Goal: Contribute content: Add original content to the website for others to see

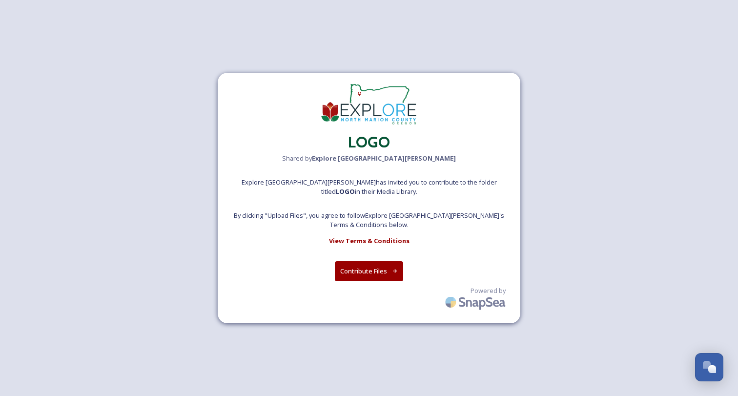
click at [357, 266] on button "Contribute Files" at bounding box center [369, 271] width 69 height 20
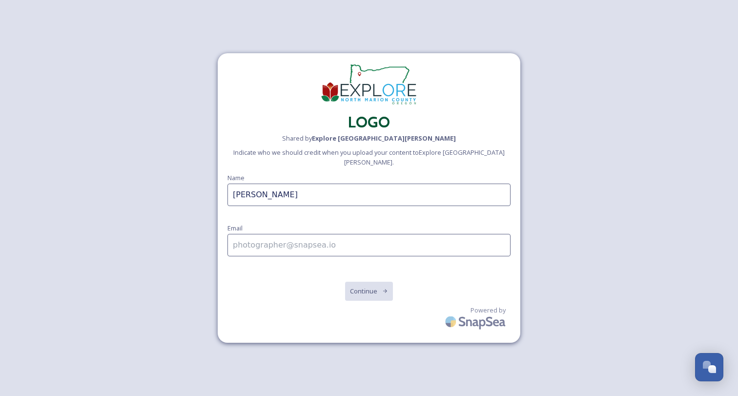
type input "Holly Macfee"
type input "holly@lookoutco.com"
click at [371, 286] on button "Continue" at bounding box center [368, 291] width 49 height 20
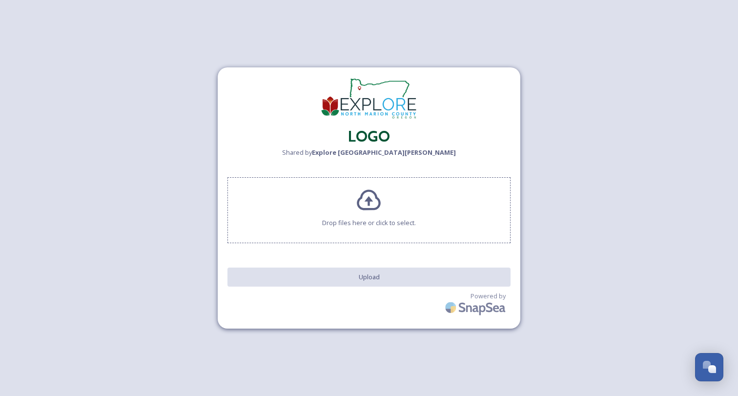
click at [91, 155] on div "LOGO Shared by Explore North Marion Drop files here or click to select. Upload …" at bounding box center [369, 198] width 738 height 396
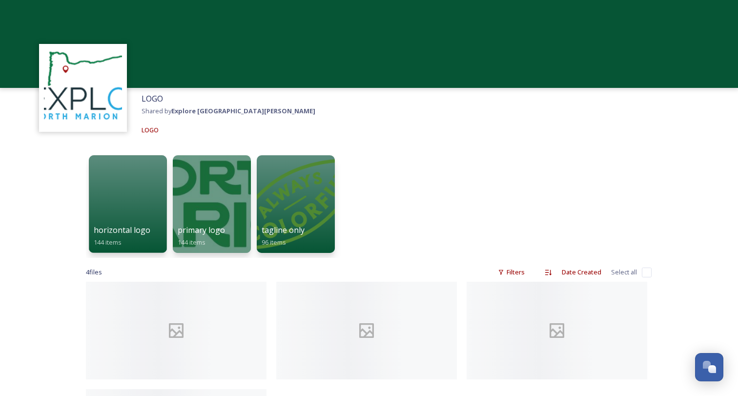
click at [367, 160] on div "horizontal logo 144 items primary logo 144 items tagline only 96 items" at bounding box center [369, 203] width 566 height 107
click at [182, 112] on strong "Explore [GEOGRAPHIC_DATA][PERSON_NAME]" at bounding box center [243, 110] width 144 height 9
click at [156, 101] on span "LOGO" at bounding box center [151, 98] width 21 height 11
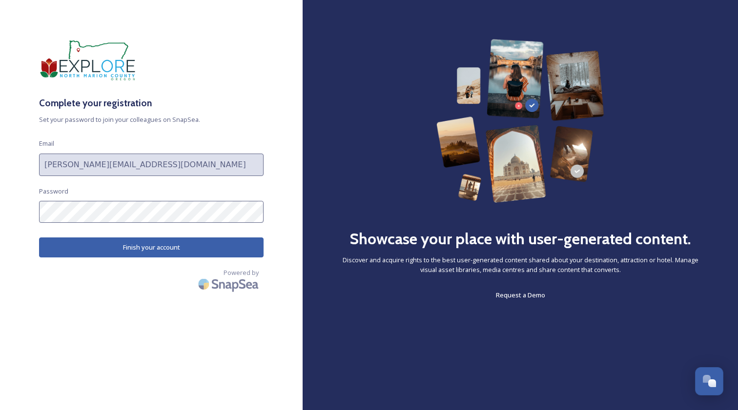
click at [221, 249] on button "Finish your account" at bounding box center [151, 248] width 224 height 20
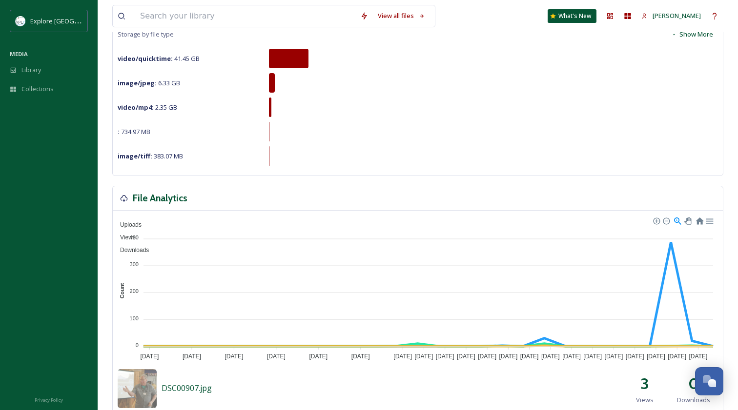
scroll to position [121, 0]
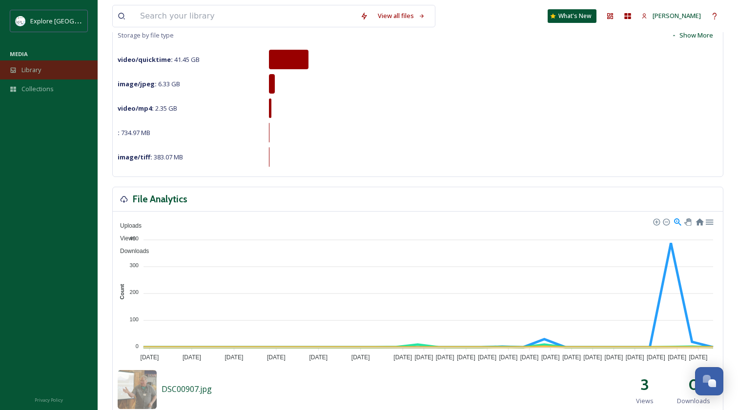
click at [35, 72] on span "Library" at bounding box center [31, 69] width 20 height 9
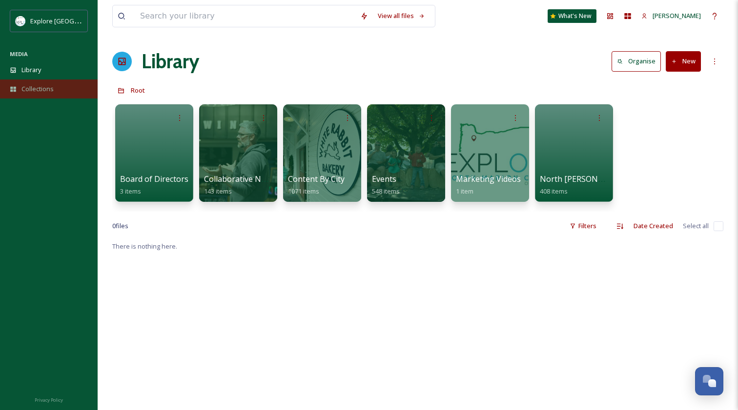
click at [36, 89] on span "Collections" at bounding box center [37, 88] width 32 height 9
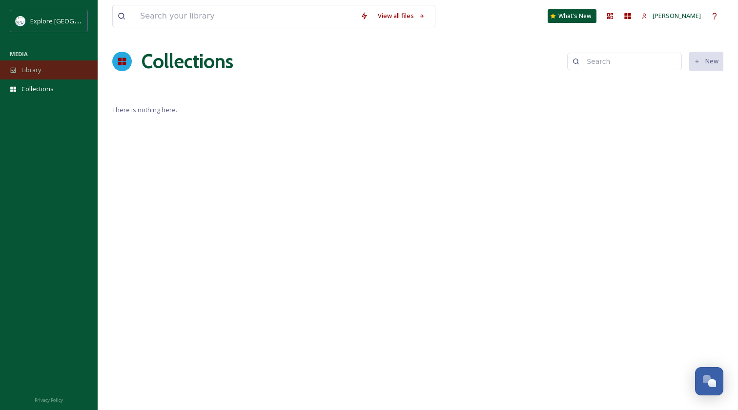
click at [35, 69] on span "Library" at bounding box center [31, 69] width 20 height 9
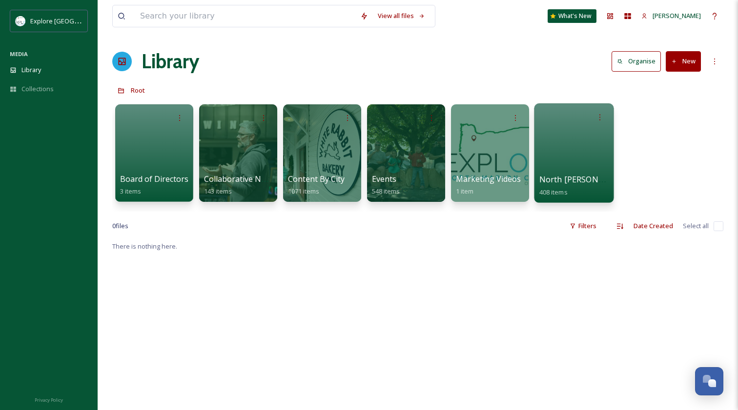
click at [574, 141] on div at bounding box center [574, 153] width 80 height 100
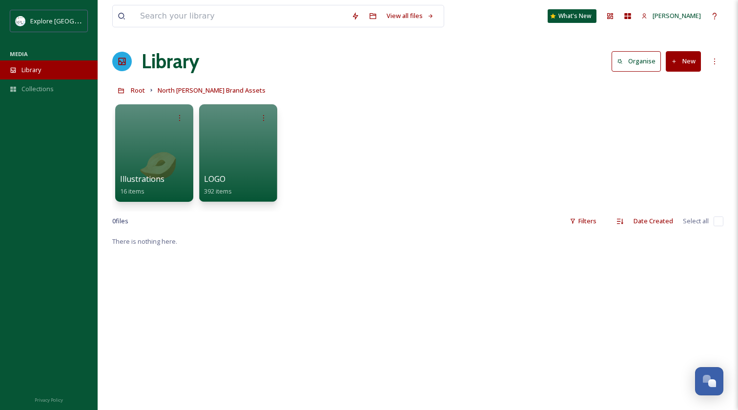
click at [33, 70] on span "Library" at bounding box center [31, 69] width 20 height 9
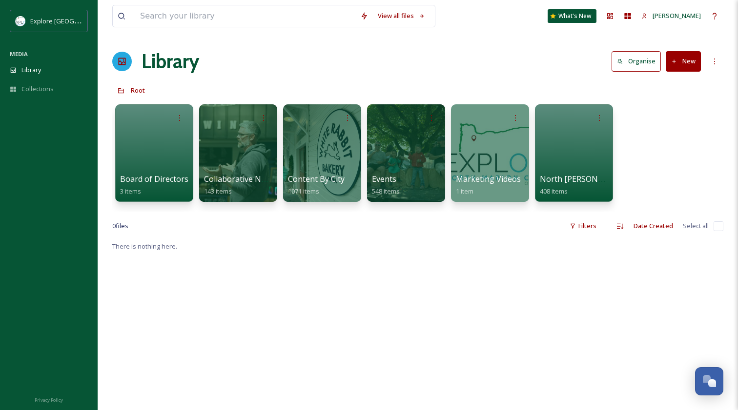
click at [674, 61] on icon at bounding box center [674, 62] width 6 height 6
click at [660, 122] on div "Folder" at bounding box center [672, 122] width 55 height 19
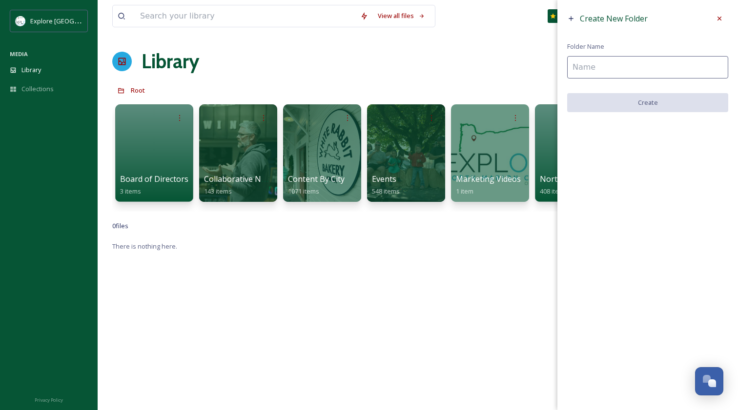
click at [650, 73] on input at bounding box center [647, 67] width 161 height 22
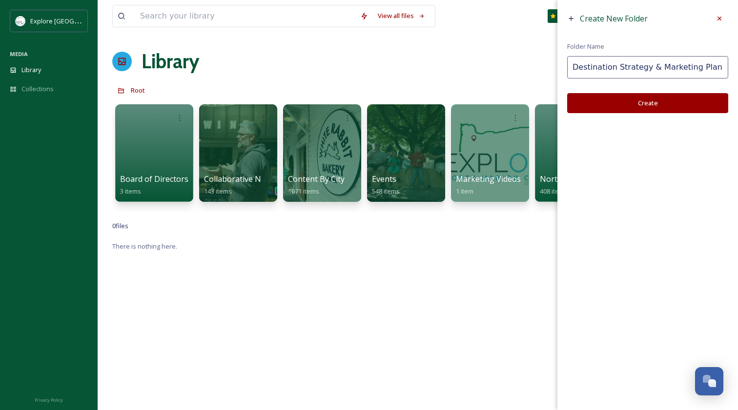
type input "Destination Strategy & Marketing Plan"
click at [650, 100] on button "Create" at bounding box center [647, 103] width 161 height 20
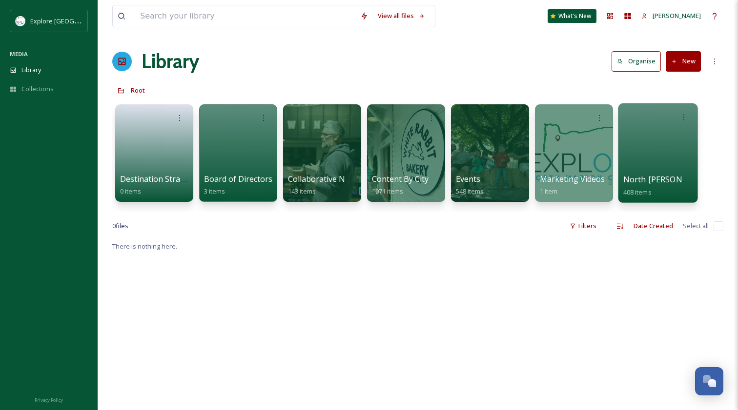
click at [643, 157] on div at bounding box center [658, 153] width 80 height 100
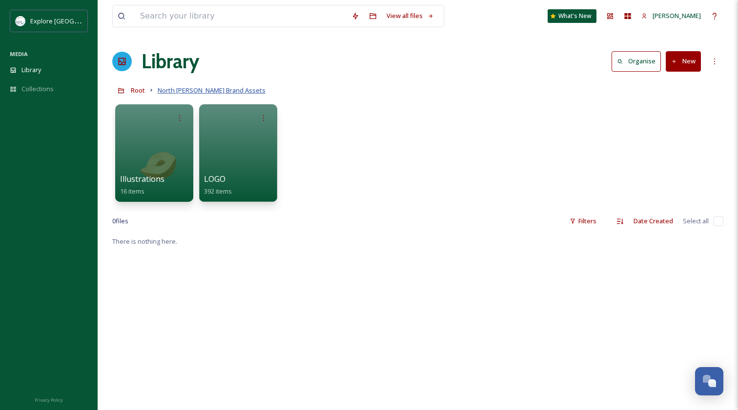
click at [191, 90] on span "North Marion Brand Assets" at bounding box center [212, 90] width 108 height 9
click at [170, 92] on span "North Marion Brand Assets" at bounding box center [212, 90] width 108 height 9
click at [714, 60] on icon at bounding box center [714, 62] width 8 height 8
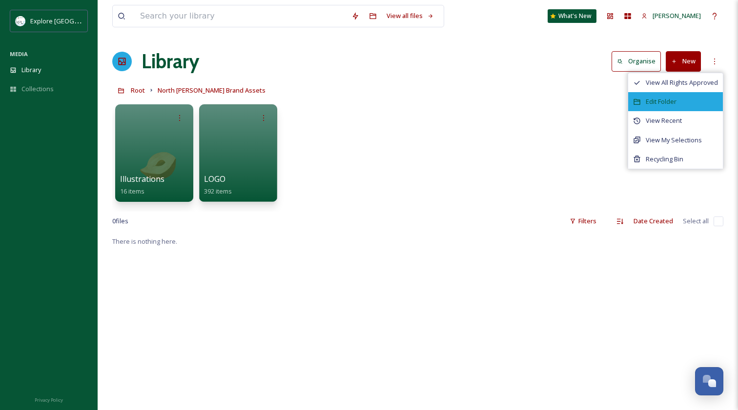
click at [652, 100] on span "Edit Folder" at bounding box center [661, 101] width 31 height 9
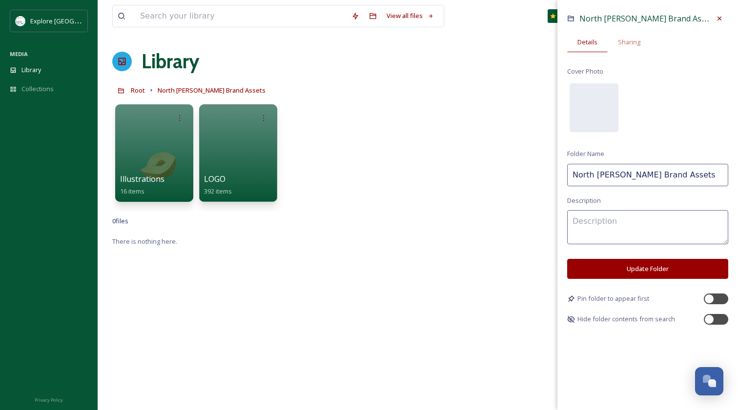
click at [606, 176] on input "North Marion Brand Assets" at bounding box center [647, 175] width 161 height 22
drag, startPoint x: 621, startPoint y: 176, endPoint x: 563, endPoint y: 177, distance: 58.1
click at [563, 177] on div "North Marion Brand Assets Details Sharing Cover Photo No preview available for …" at bounding box center [647, 167] width 181 height 335
click at [621, 174] on input "Brand Assets" at bounding box center [647, 175] width 161 height 22
type input "Brand Assets - North Marion"
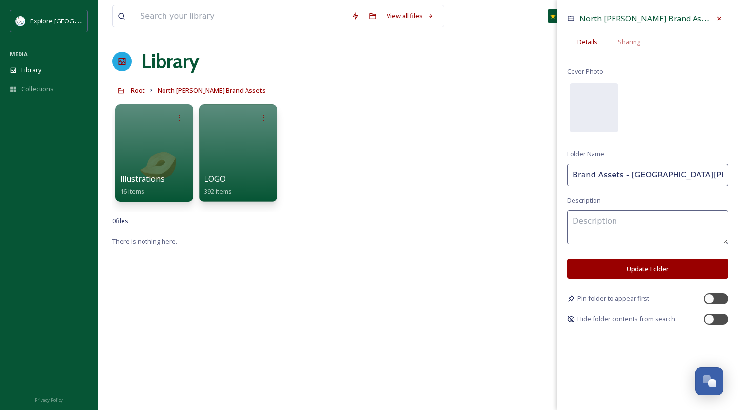
click at [632, 270] on button "Update Folder" at bounding box center [647, 269] width 161 height 20
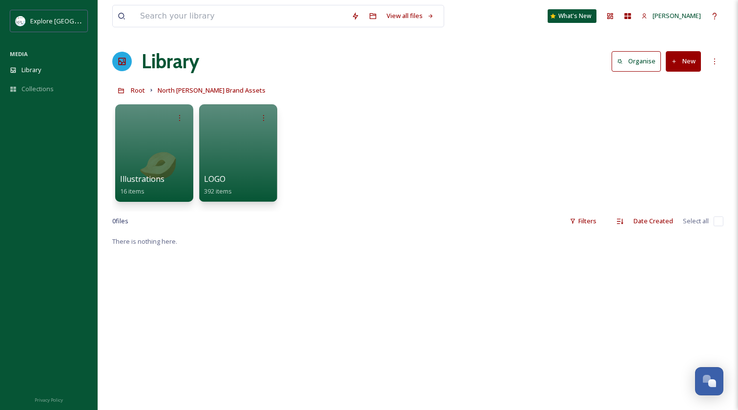
click at [683, 63] on button "New" at bounding box center [683, 61] width 35 height 20
click at [664, 116] on div "Folder" at bounding box center [672, 122] width 55 height 19
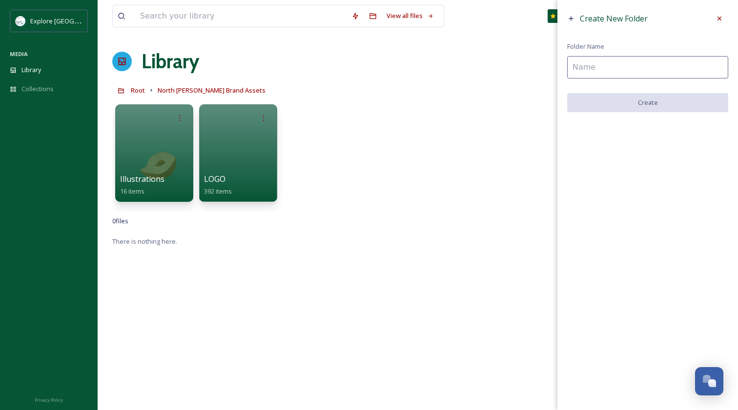
click at [647, 70] on input at bounding box center [647, 67] width 161 height 22
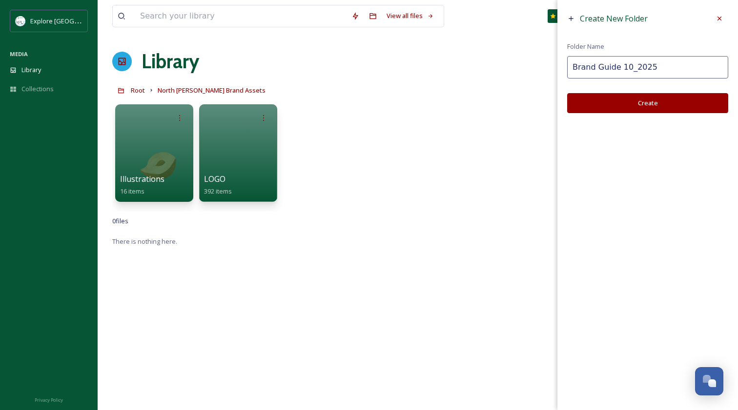
type input "Brand Guide 10_2025"
click at [643, 102] on button "Create" at bounding box center [647, 103] width 161 height 20
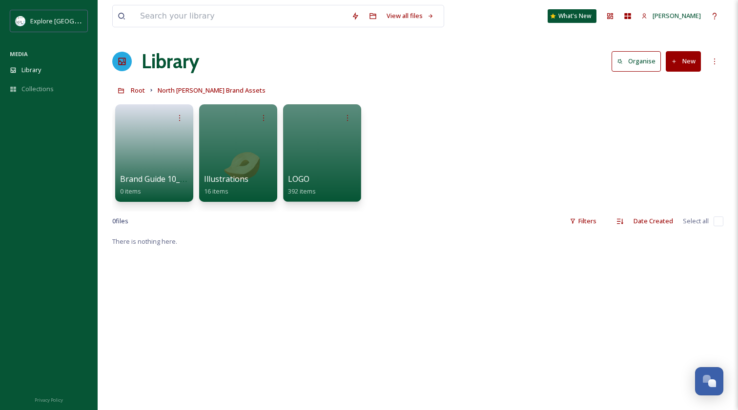
click at [289, 71] on div "Library Organise New" at bounding box center [417, 61] width 611 height 29
click at [134, 91] on span "Root" at bounding box center [138, 90] width 14 height 9
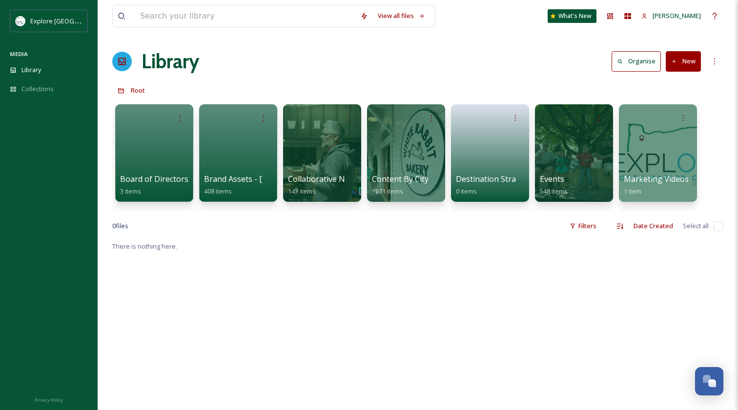
click at [476, 65] on div "Library Organise New" at bounding box center [417, 61] width 611 height 29
click at [492, 165] on link at bounding box center [490, 149] width 70 height 47
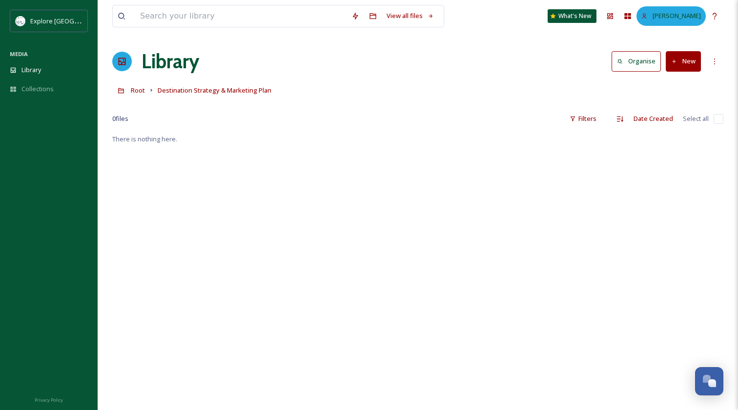
click at [688, 17] on span "[PERSON_NAME]" at bounding box center [676, 15] width 48 height 9
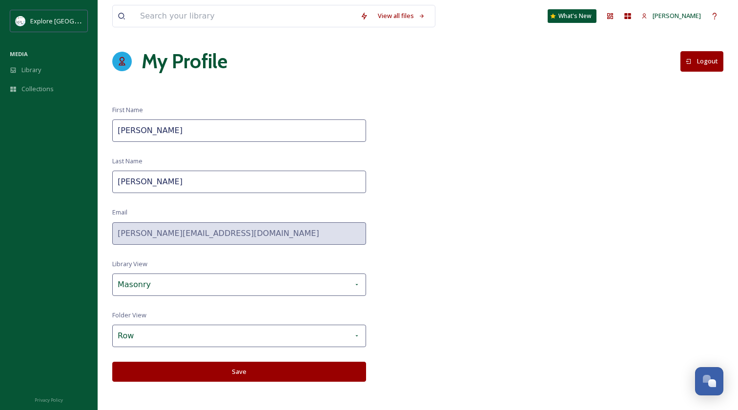
click at [508, 35] on div "View all files What's New Holly Macfee My Profile Logout First Name Holly Last …" at bounding box center [418, 205] width 640 height 410
click at [716, 15] on icon at bounding box center [714, 16] width 4 height 6
click at [34, 72] on span "Library" at bounding box center [31, 69] width 20 height 9
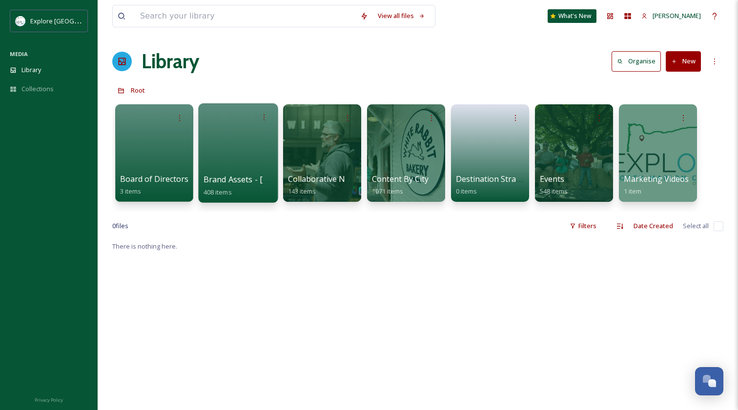
click at [223, 141] on div at bounding box center [238, 153] width 80 height 100
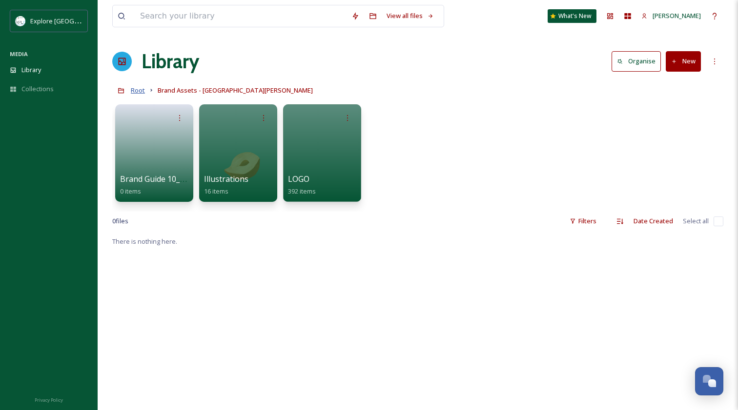
click at [135, 91] on span "Root" at bounding box center [138, 90] width 14 height 9
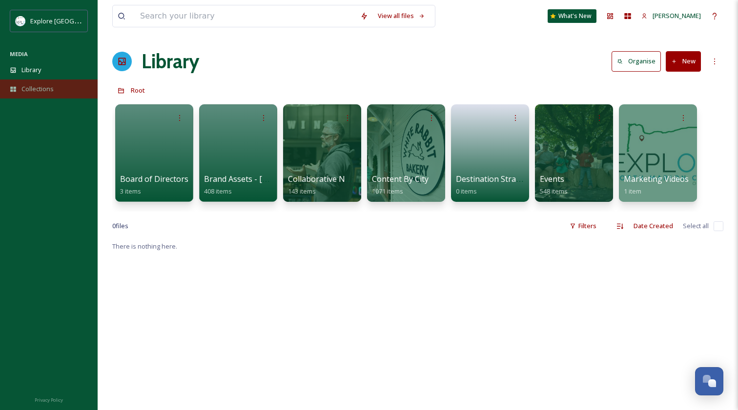
click at [33, 90] on span "Collections" at bounding box center [37, 88] width 32 height 9
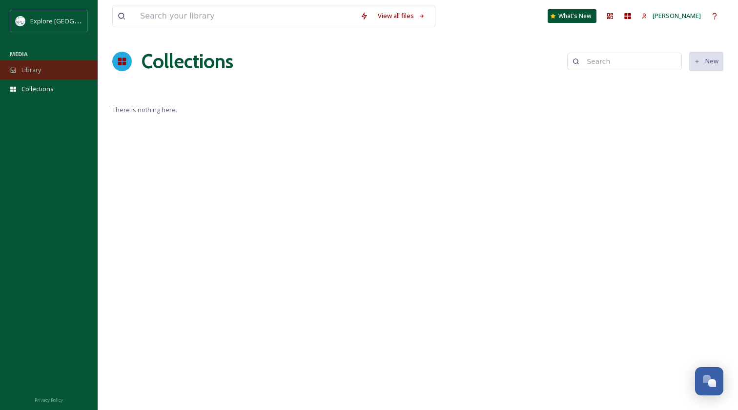
click at [32, 70] on span "Library" at bounding box center [31, 69] width 20 height 9
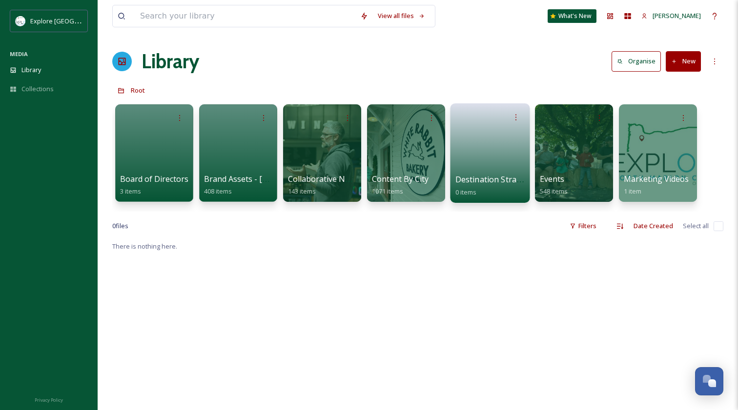
click at [490, 164] on link at bounding box center [490, 149] width 70 height 47
click at [516, 117] on icon at bounding box center [516, 117] width 8 height 8
click at [503, 136] on span "Edit / Share" at bounding box center [492, 139] width 34 height 10
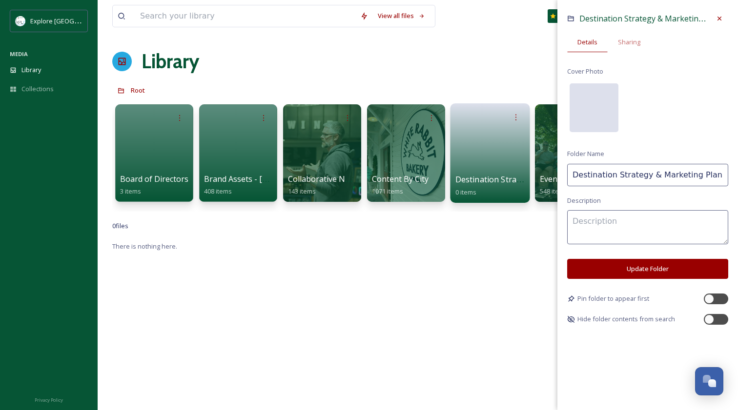
click at [595, 110] on div at bounding box center [593, 107] width 49 height 49
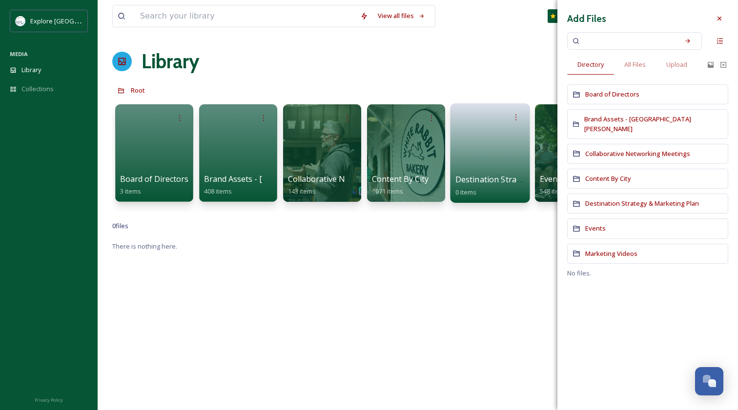
click at [506, 51] on div "Library Organise New" at bounding box center [417, 61] width 611 height 29
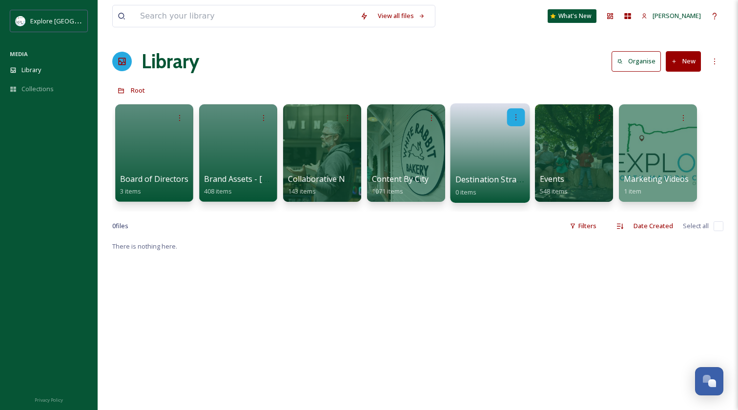
click at [514, 117] on icon at bounding box center [516, 117] width 8 height 8
click at [486, 138] on span "Edit / Share" at bounding box center [492, 139] width 34 height 10
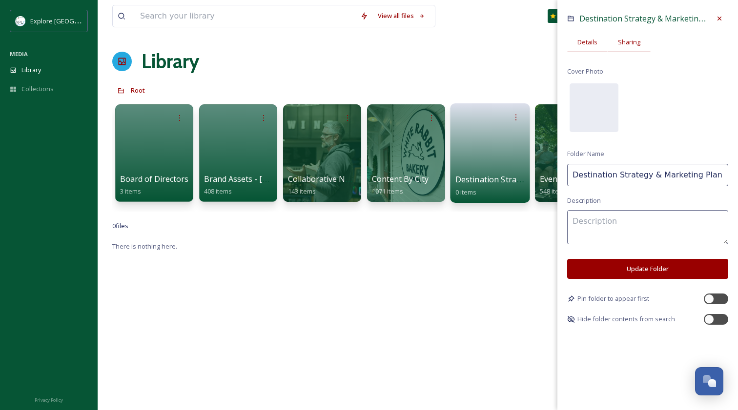
click at [627, 44] on span "Sharing" at bounding box center [629, 42] width 22 height 9
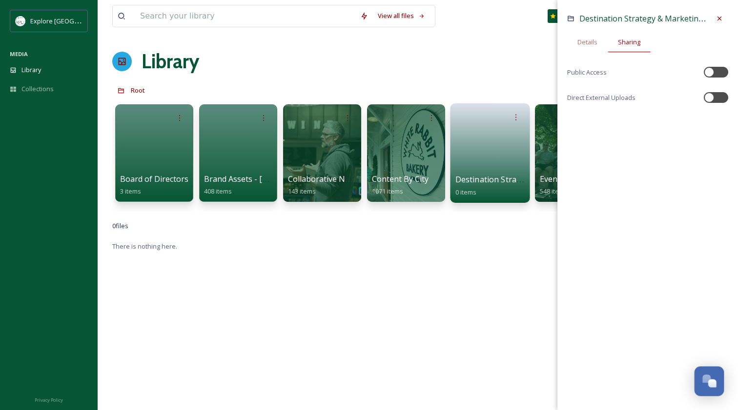
click at [710, 382] on div "Open Chat" at bounding box center [712, 384] width 8 height 8
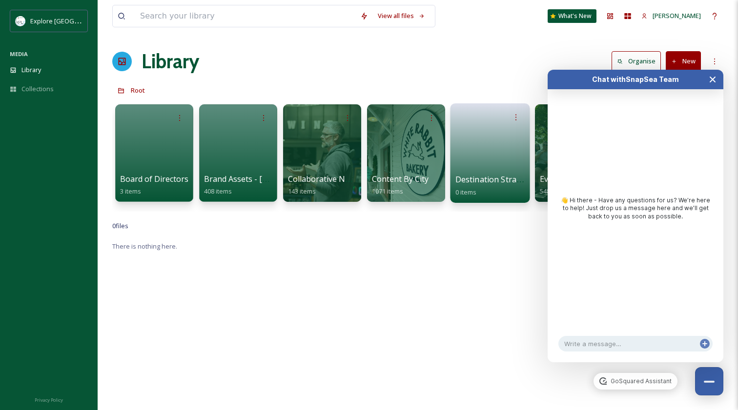
click at [712, 79] on icon "Close Chat" at bounding box center [712, 79] width 5 height 5
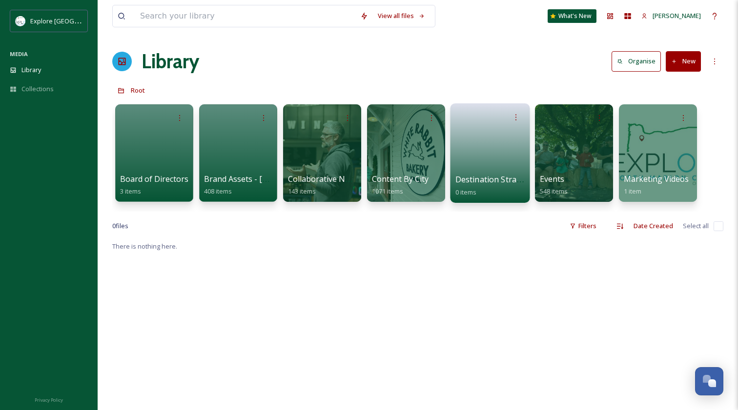
click at [305, 47] on div "Library Organise New" at bounding box center [417, 61] width 611 height 29
